Goal: Task Accomplishment & Management: Understand process/instructions

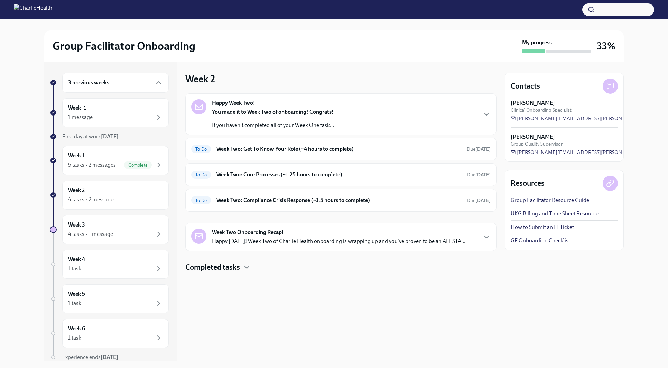
click at [374, 130] on div "Happy Week Two! You made it to Week Two of onboarding! Congrats! If you haven't…" at bounding box center [340, 114] width 311 height 42
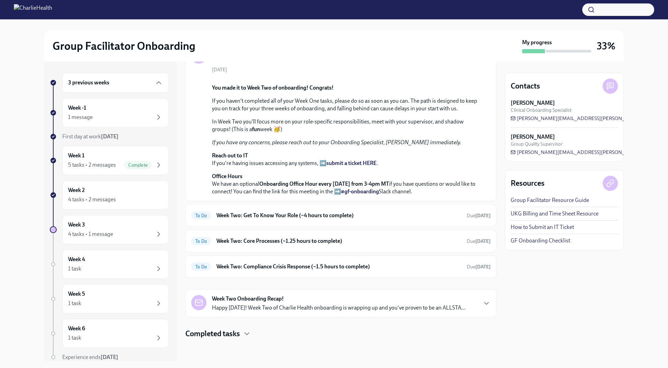
scroll to position [172, 0]
click at [370, 216] on h6 "Week Two: Get To Know Your Role (~4 hours to complete)" at bounding box center [339, 216] width 245 height 8
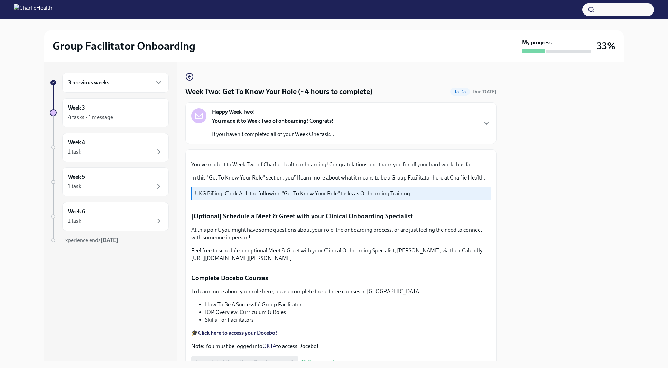
scroll to position [577, 0]
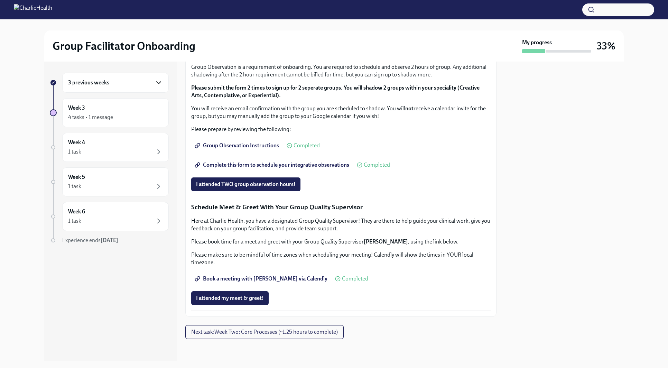
click at [159, 82] on icon "button" at bounding box center [159, 83] width 8 height 8
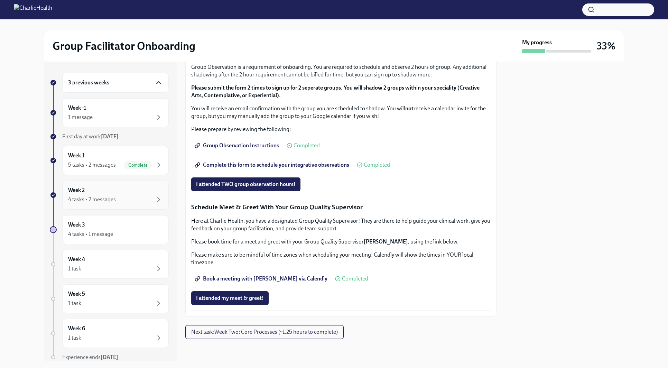
click at [141, 201] on div "4 tasks • 2 messages" at bounding box center [115, 199] width 95 height 8
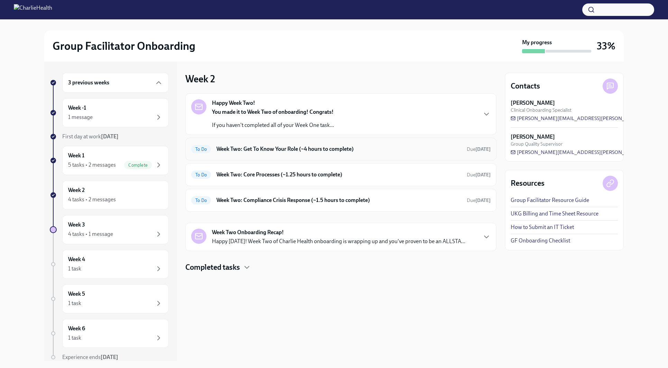
click at [375, 149] on h6 "Week Two: Get To Know Your Role (~4 hours to complete)" at bounding box center [339, 149] width 245 height 8
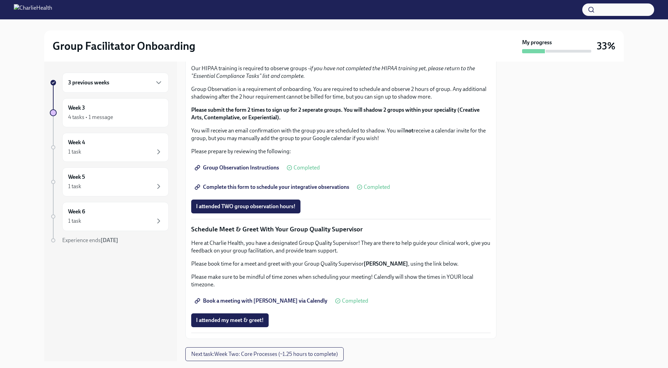
scroll to position [367, 0]
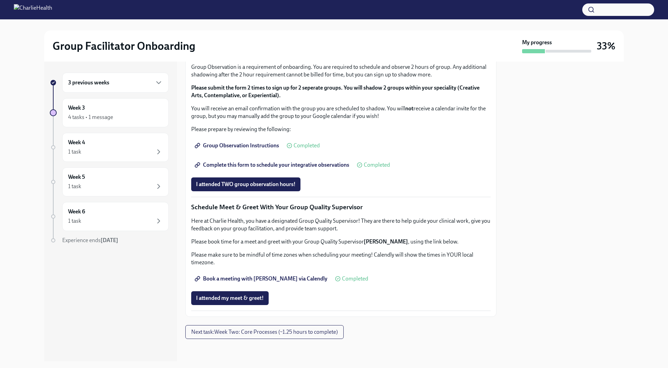
click at [139, 81] on div "3 previous weeks" at bounding box center [115, 83] width 95 height 8
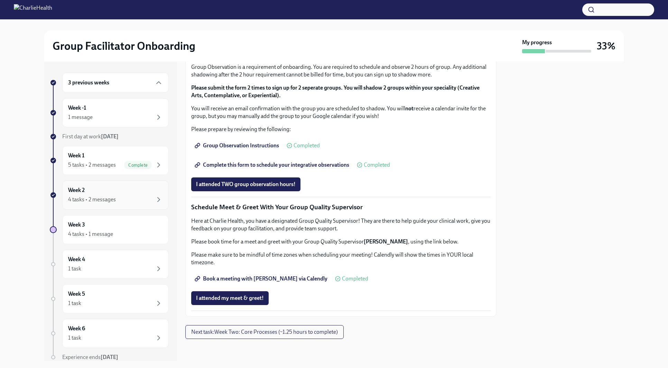
click at [143, 198] on div "4 tasks • 2 messages" at bounding box center [115, 199] width 95 height 8
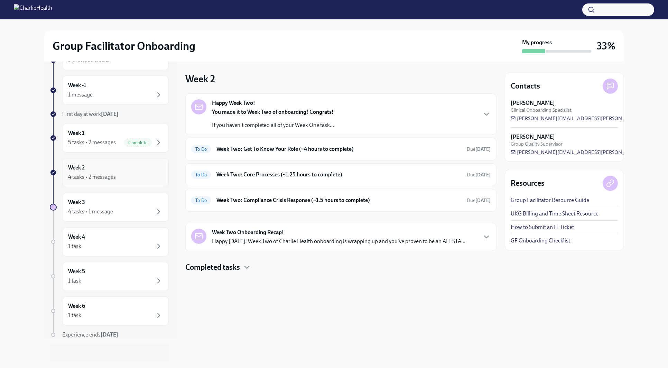
scroll to position [23, 0]
click at [324, 234] on div "Week Two Onboarding Recap! Happy [DATE]! Week Two of Charlie Health onboarding …" at bounding box center [339, 237] width 254 height 17
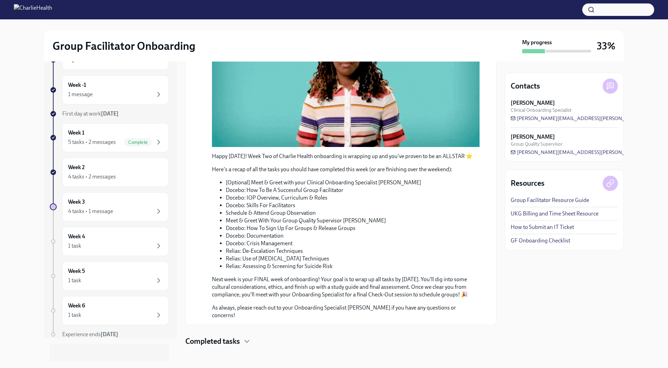
scroll to position [0, 0]
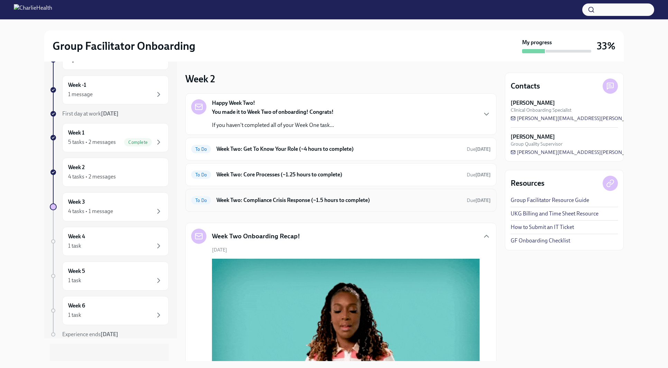
click at [397, 204] on h6 "Week Two: Compliance Crisis Response (~1.5 hours to complete)" at bounding box center [339, 200] width 245 height 8
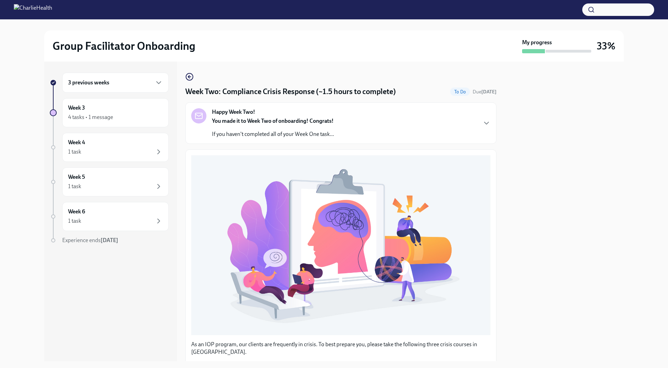
click at [196, 78] on div "Week Two: Compliance Crisis Response (~1.5 hours to complete) To Do Due [DATE] …" at bounding box center [340, 284] width 311 height 423
click at [189, 75] on icon "button" at bounding box center [189, 77] width 8 height 8
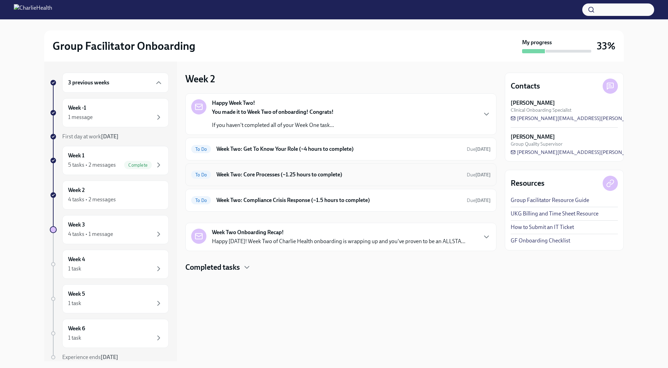
click at [387, 175] on h6 "Week Two: Core Processes (~1.25 hours to complete)" at bounding box center [339, 175] width 245 height 8
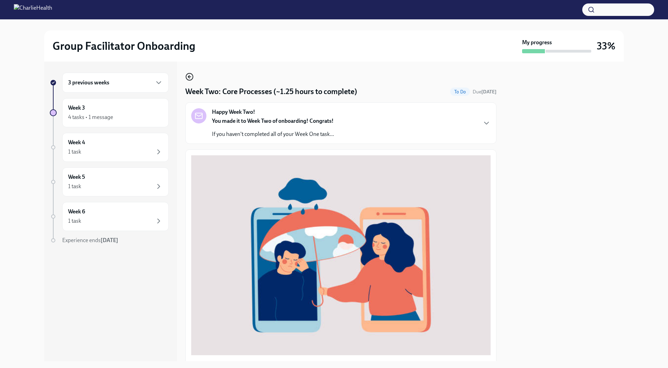
click at [189, 76] on icon "button" at bounding box center [189, 77] width 8 height 8
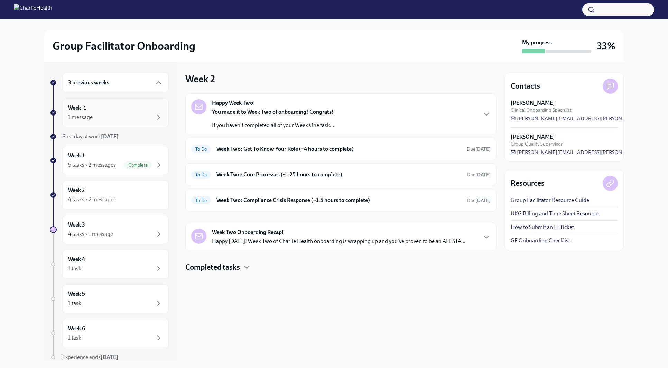
click at [151, 113] on div "1 message" at bounding box center [115, 117] width 95 height 8
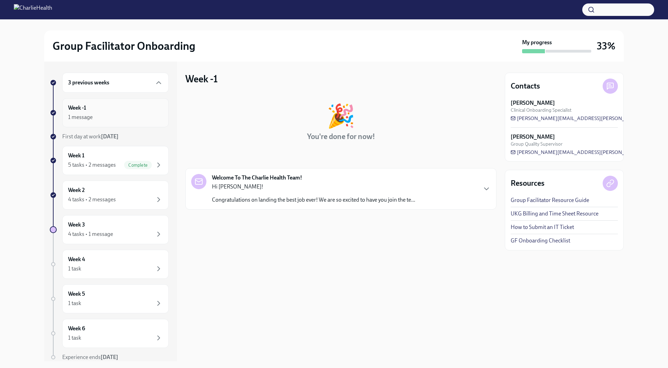
scroll to position [1, 0]
click at [325, 181] on div "Welcome To The Charlie Health Team! Hi [PERSON_NAME]! Congratulations on landin…" at bounding box center [313, 189] width 203 height 30
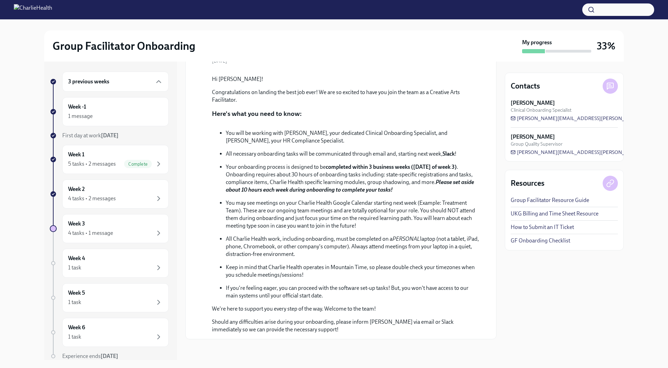
scroll to position [169, 0]
click at [115, 149] on div "Week 1 5 tasks • 2 messages Complete" at bounding box center [115, 159] width 107 height 29
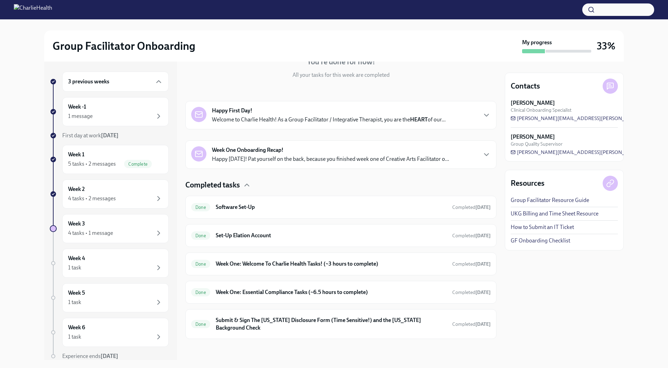
scroll to position [75, 0]
click at [127, 194] on div "Week 2 4 tasks • 2 messages" at bounding box center [115, 193] width 95 height 17
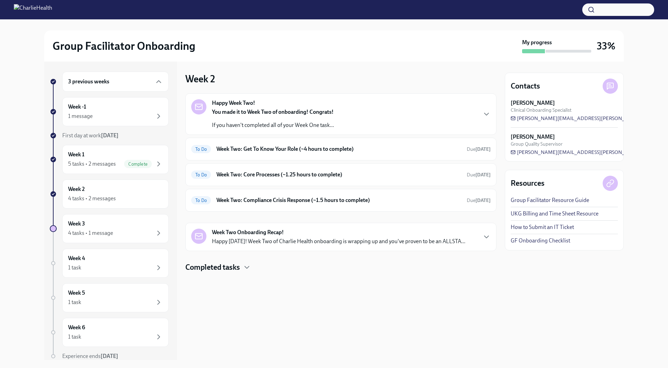
click at [383, 112] on div "Happy Week Two! You made it to Week Two of onboarding! Congrats! If you haven't…" at bounding box center [341, 114] width 300 height 30
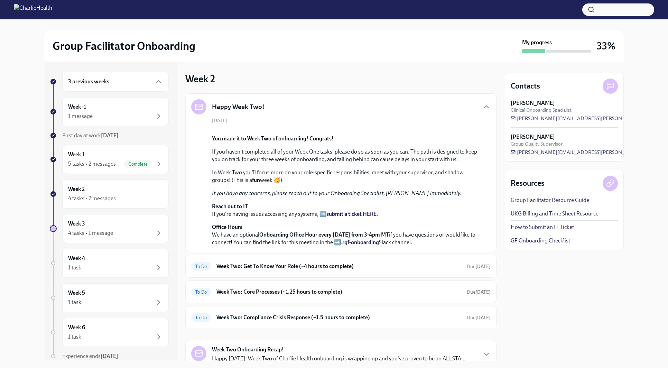
scroll to position [172, 0]
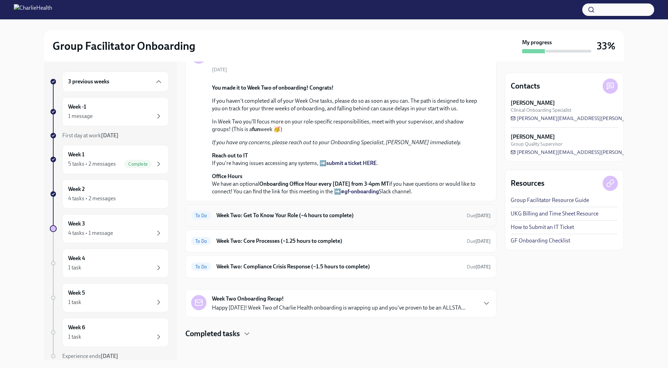
click at [379, 219] on div "To Do Week Two: Get To Know Your Role (~4 hours to complete) Due [DATE]" at bounding box center [341, 215] width 300 height 11
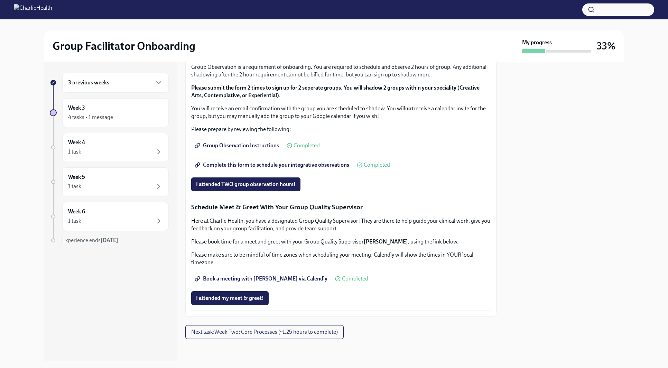
scroll to position [533, 0]
click at [318, 168] on span "Complete this form to schedule your integrative observations" at bounding box center [272, 165] width 153 height 7
